Goal: Use online tool/utility

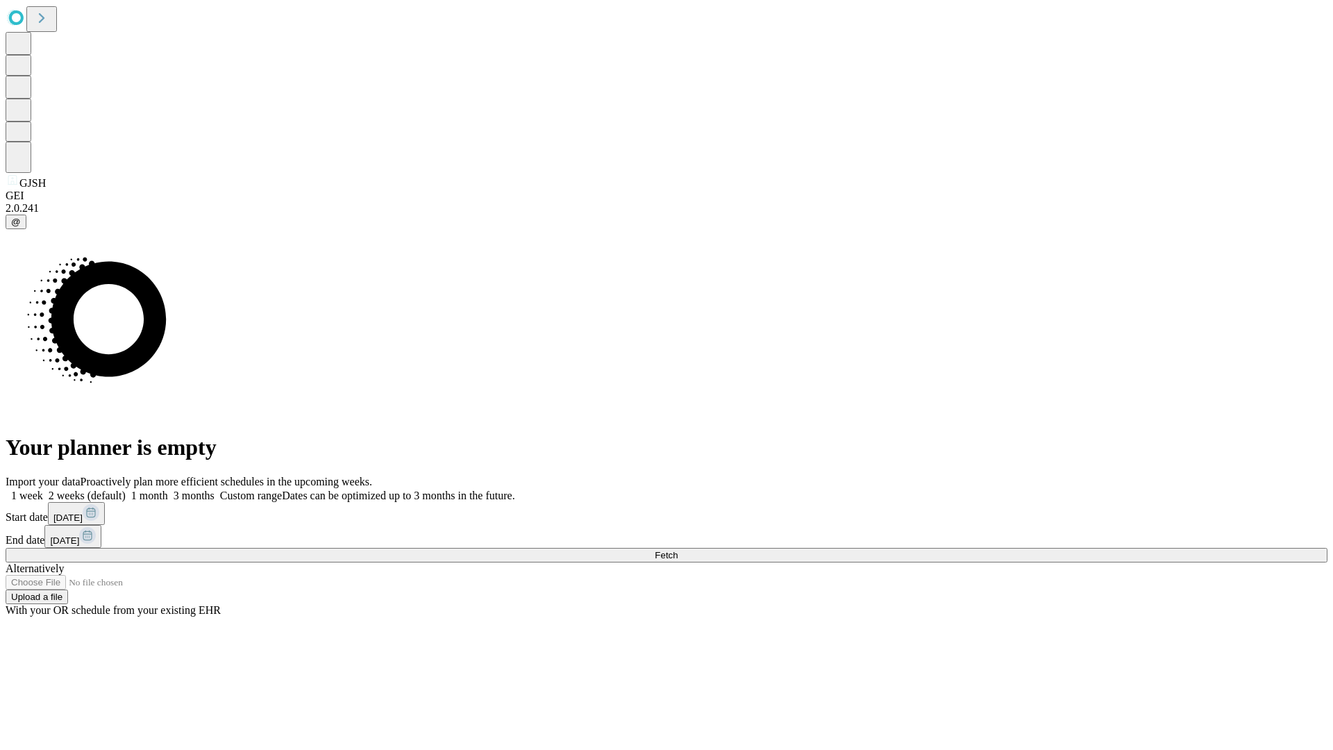
click at [677, 550] on span "Fetch" at bounding box center [666, 555] width 23 height 10
